Goal: Book appointment/travel/reservation

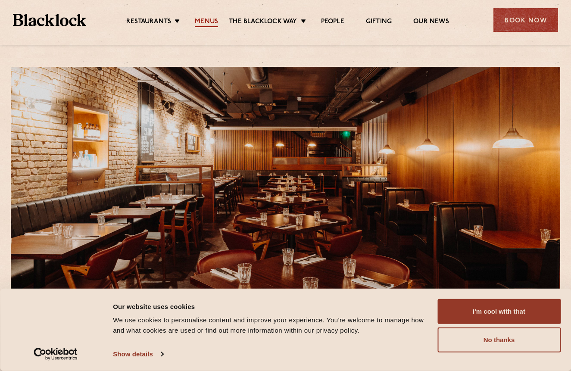
click at [204, 22] on link "Menus" at bounding box center [206, 22] width 23 height 9
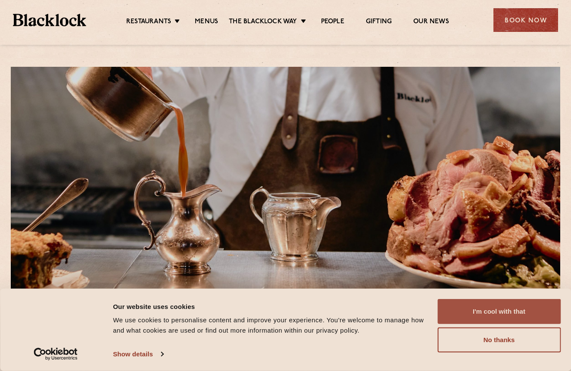
click at [500, 309] on button "I'm cool with that" at bounding box center [498, 311] width 123 height 25
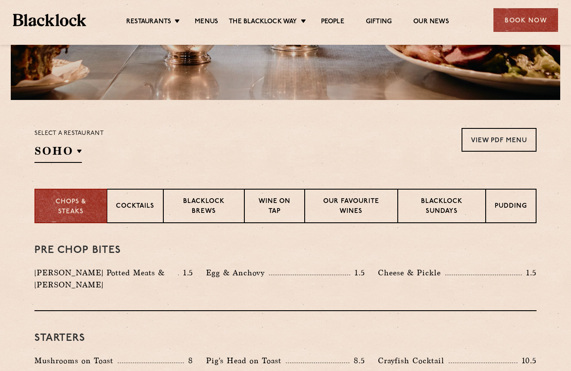
scroll to position [210, 0]
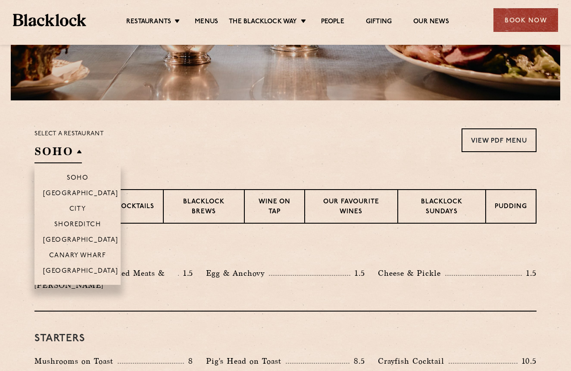
click at [78, 151] on h2 "SOHO" at bounding box center [57, 153] width 47 height 19
click at [78, 239] on p "[GEOGRAPHIC_DATA]" at bounding box center [80, 240] width 75 height 9
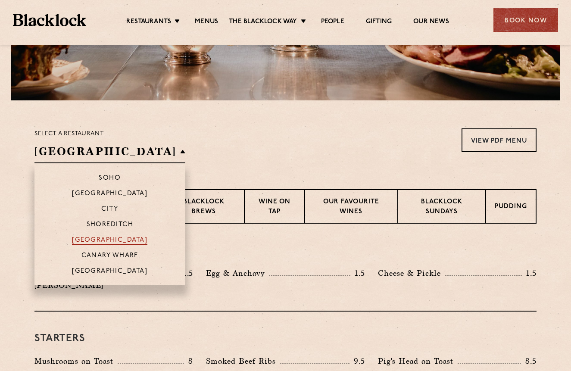
click at [78, 239] on p "[GEOGRAPHIC_DATA]" at bounding box center [109, 240] width 75 height 9
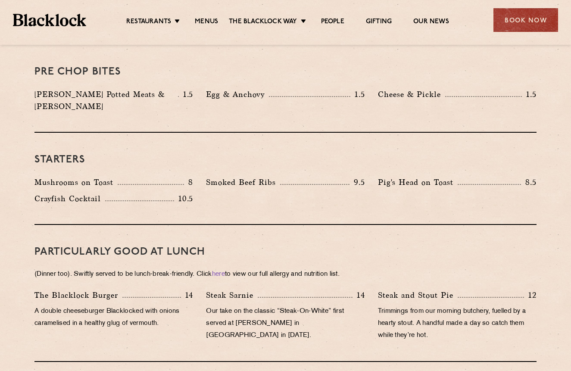
scroll to position [387, 0]
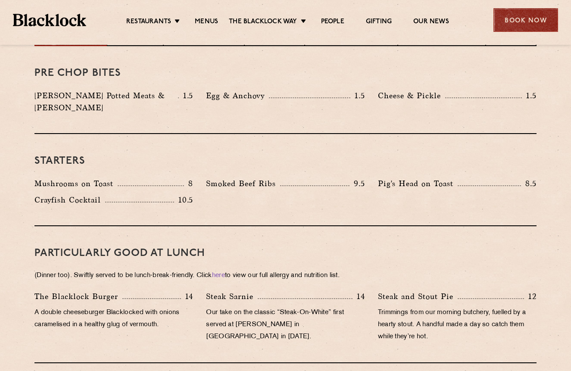
click at [509, 21] on div "Book Now" at bounding box center [525, 20] width 65 height 24
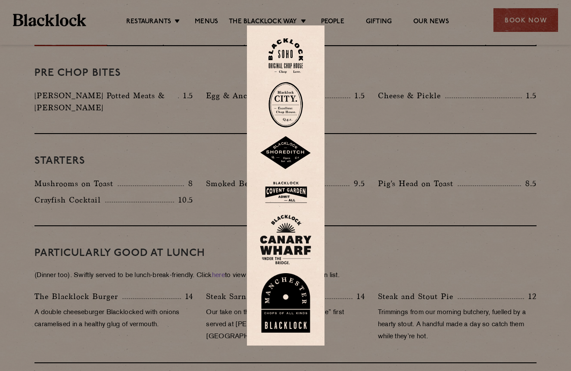
click at [290, 192] on img at bounding box center [286, 192] width 52 height 28
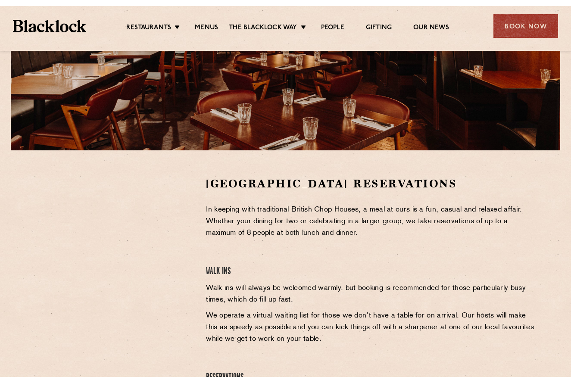
scroll to position [166, 0]
